Goal: Task Accomplishment & Management: Use online tool/utility

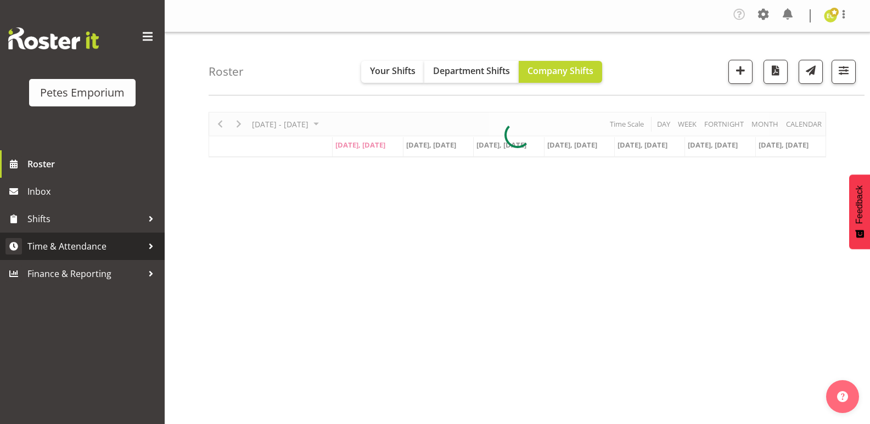
click at [146, 246] on div at bounding box center [151, 246] width 16 height 16
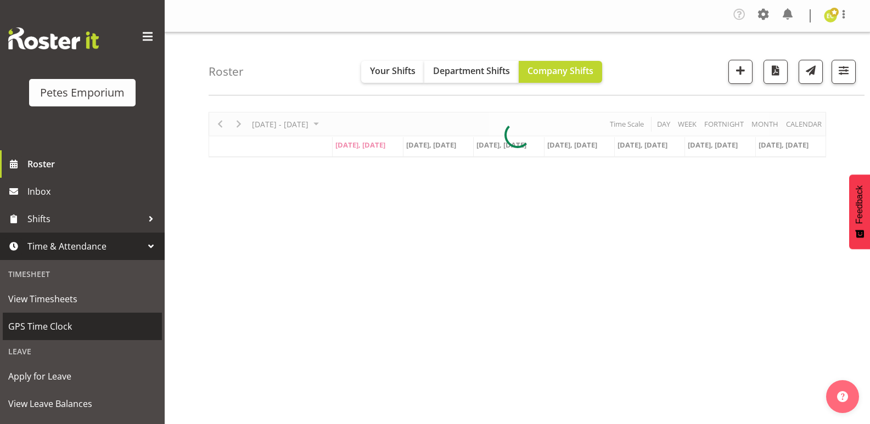
click at [54, 324] on span "GPS Time Clock" at bounding box center [82, 326] width 148 height 16
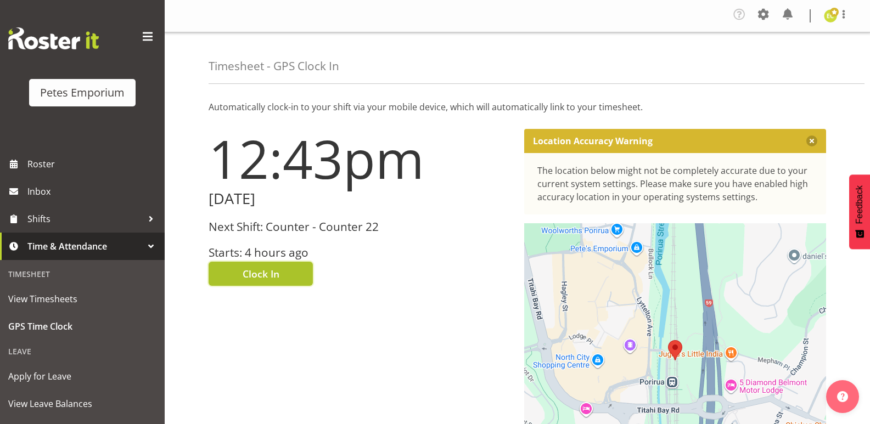
click at [270, 273] on span "Clock In" at bounding box center [261, 274] width 37 height 14
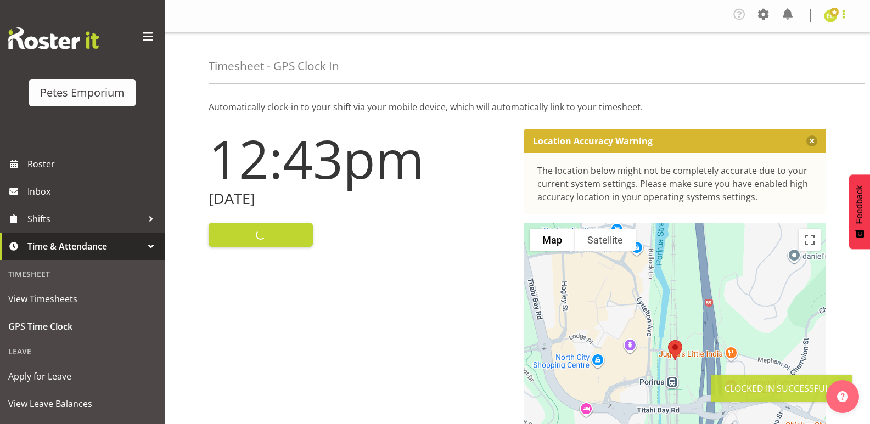
click at [844, 18] on span at bounding box center [843, 14] width 13 height 13
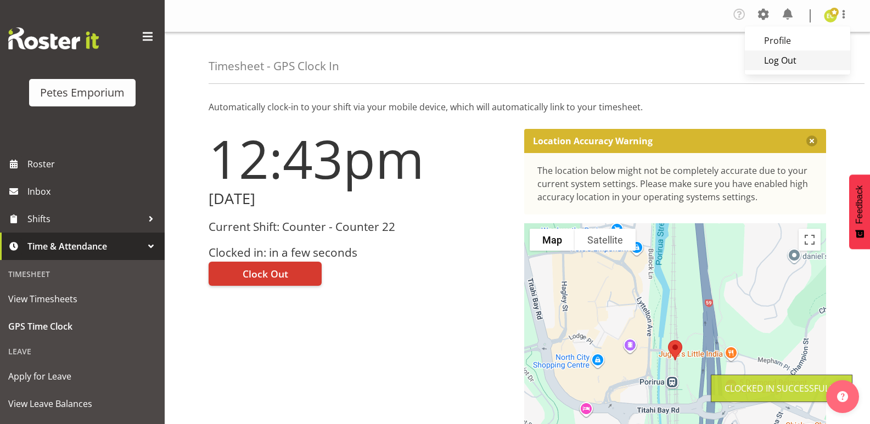
click at [795, 64] on link "Log Out" at bounding box center [797, 60] width 105 height 20
